Goal: Find specific page/section

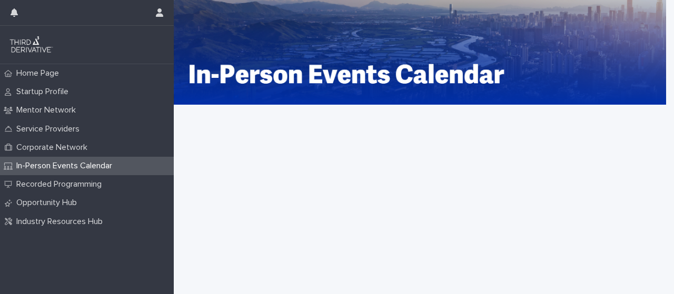
click at [77, 94] on div "Startup Profile" at bounding box center [87, 92] width 174 height 18
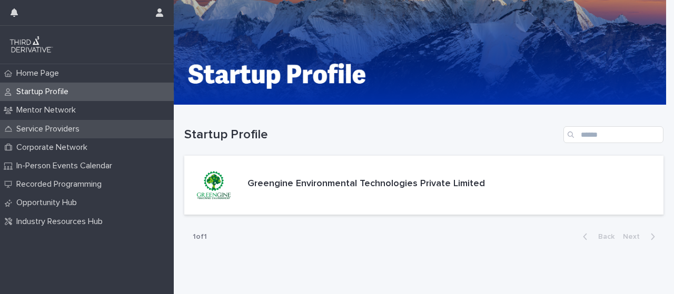
click at [64, 126] on p "Service Providers" at bounding box center [50, 129] width 76 height 10
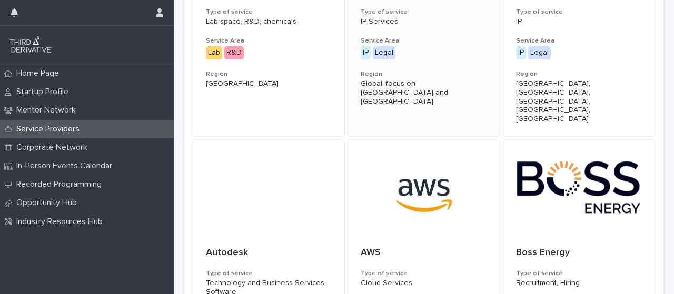
scroll to position [477, 0]
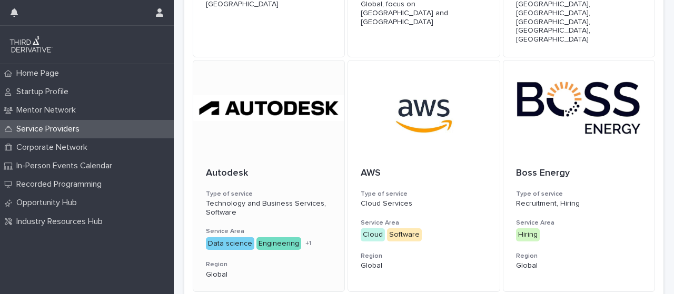
click at [249, 133] on div at bounding box center [268, 108] width 151 height 95
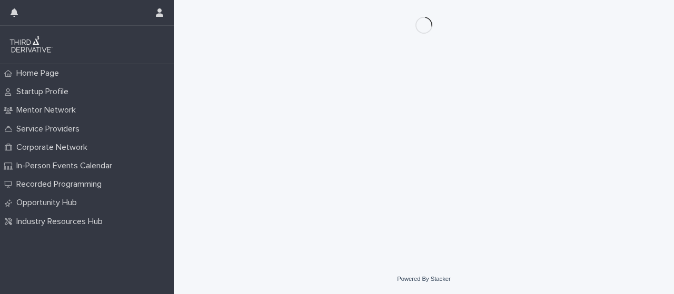
click at [249, 133] on div "Loading... Saving… Loading... Saving…" at bounding box center [423, 119] width 489 height 238
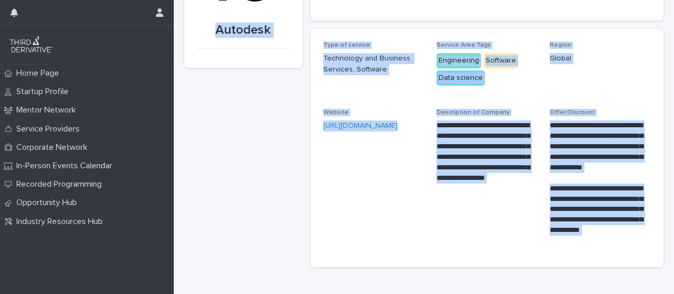
scroll to position [107, 0]
